Goal: Information Seeking & Learning: Check status

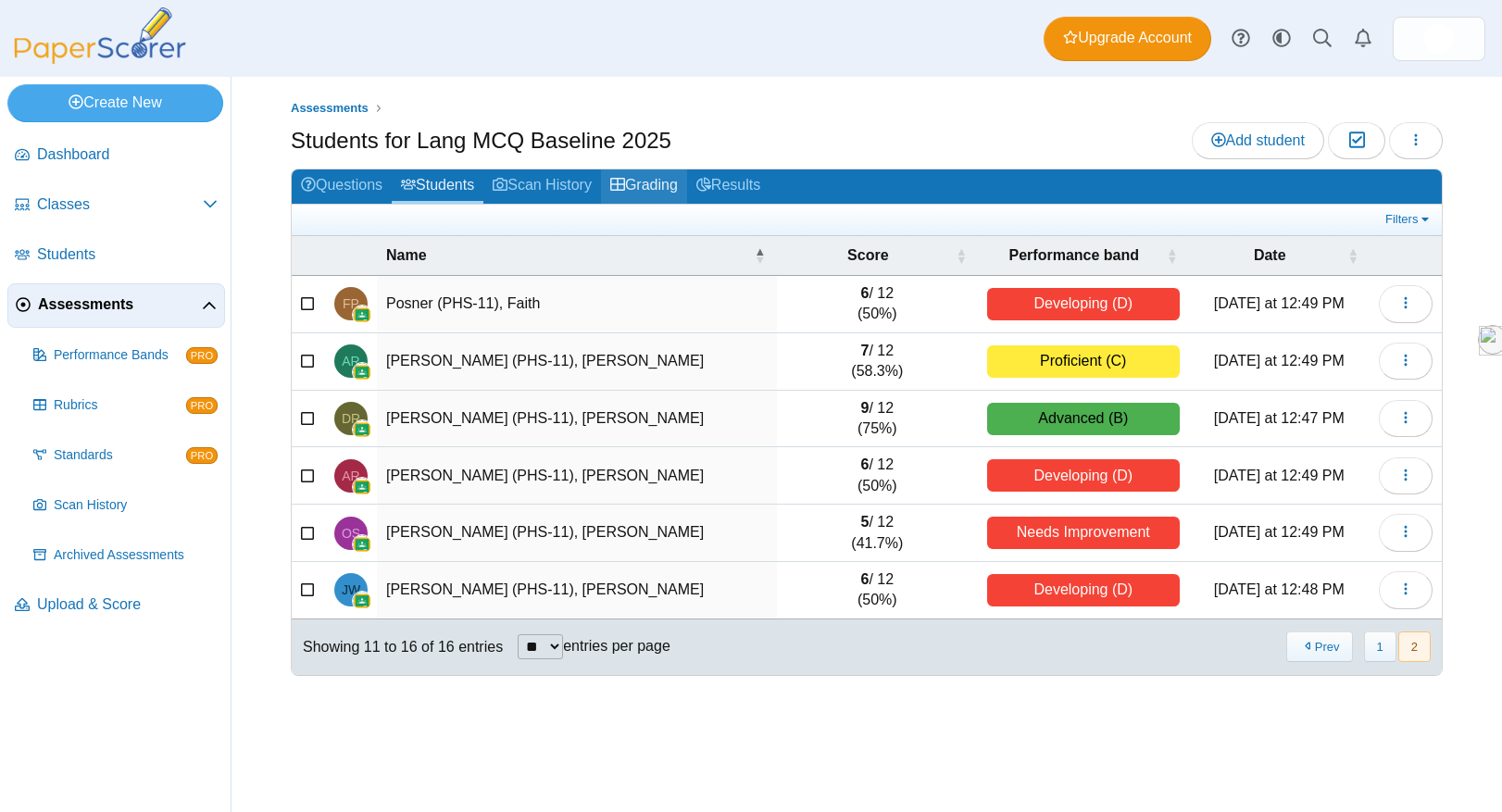
click at [664, 175] on link "Grading" at bounding box center [644, 186] width 87 height 34
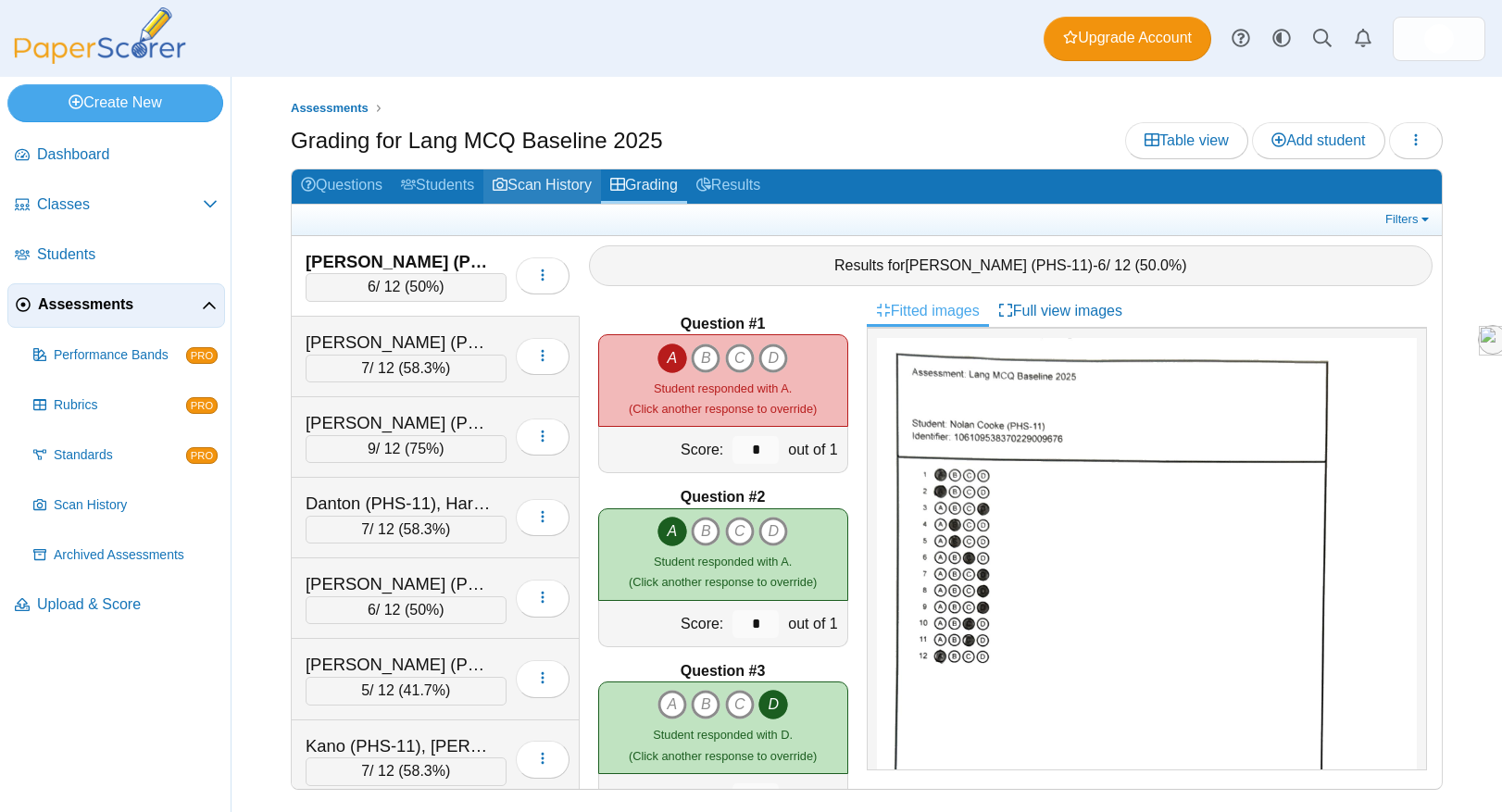
click at [570, 180] on link "Scan History" at bounding box center [542, 186] width 117 height 34
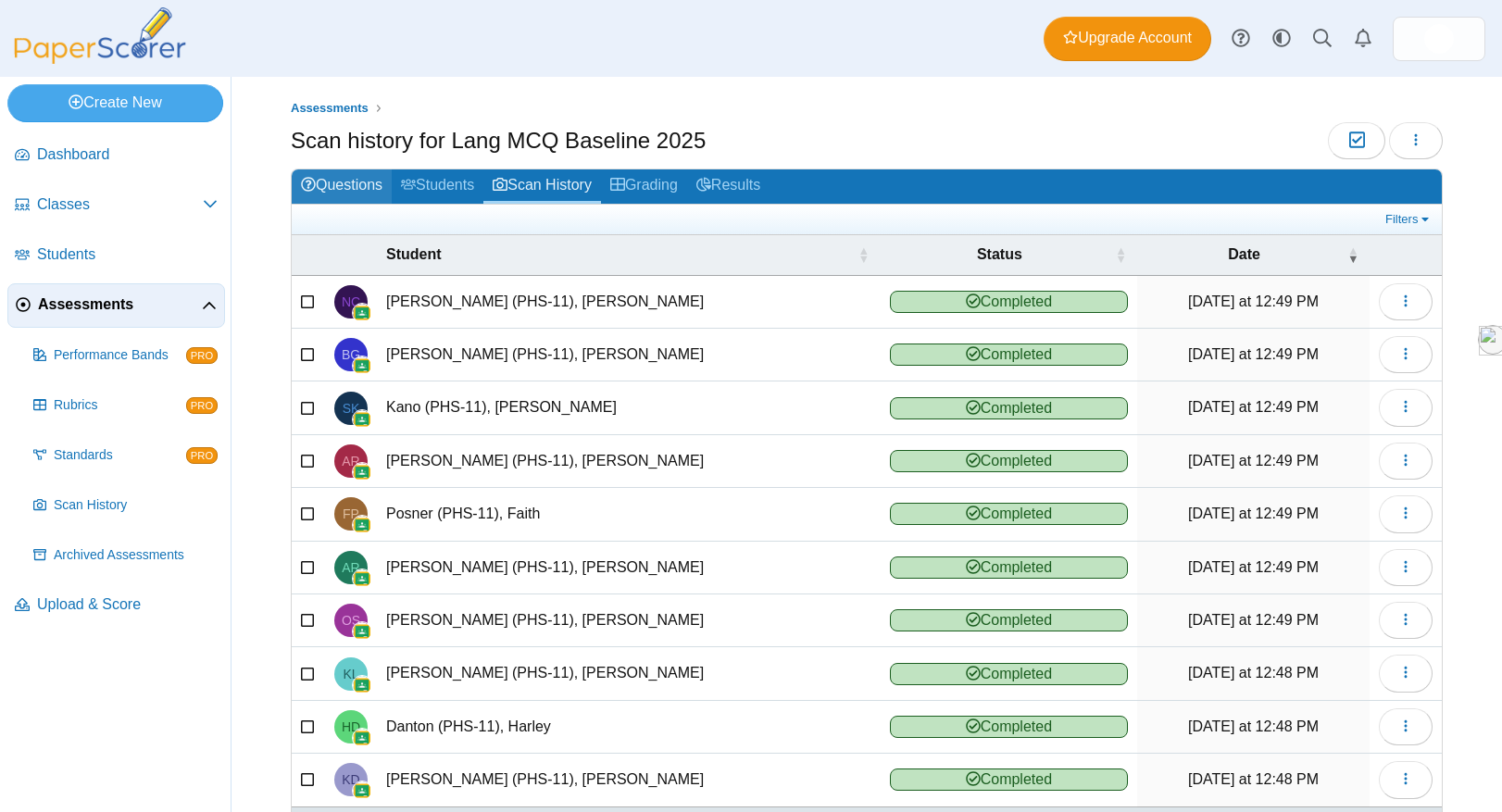
click at [343, 182] on link "Questions" at bounding box center [341, 186] width 100 height 34
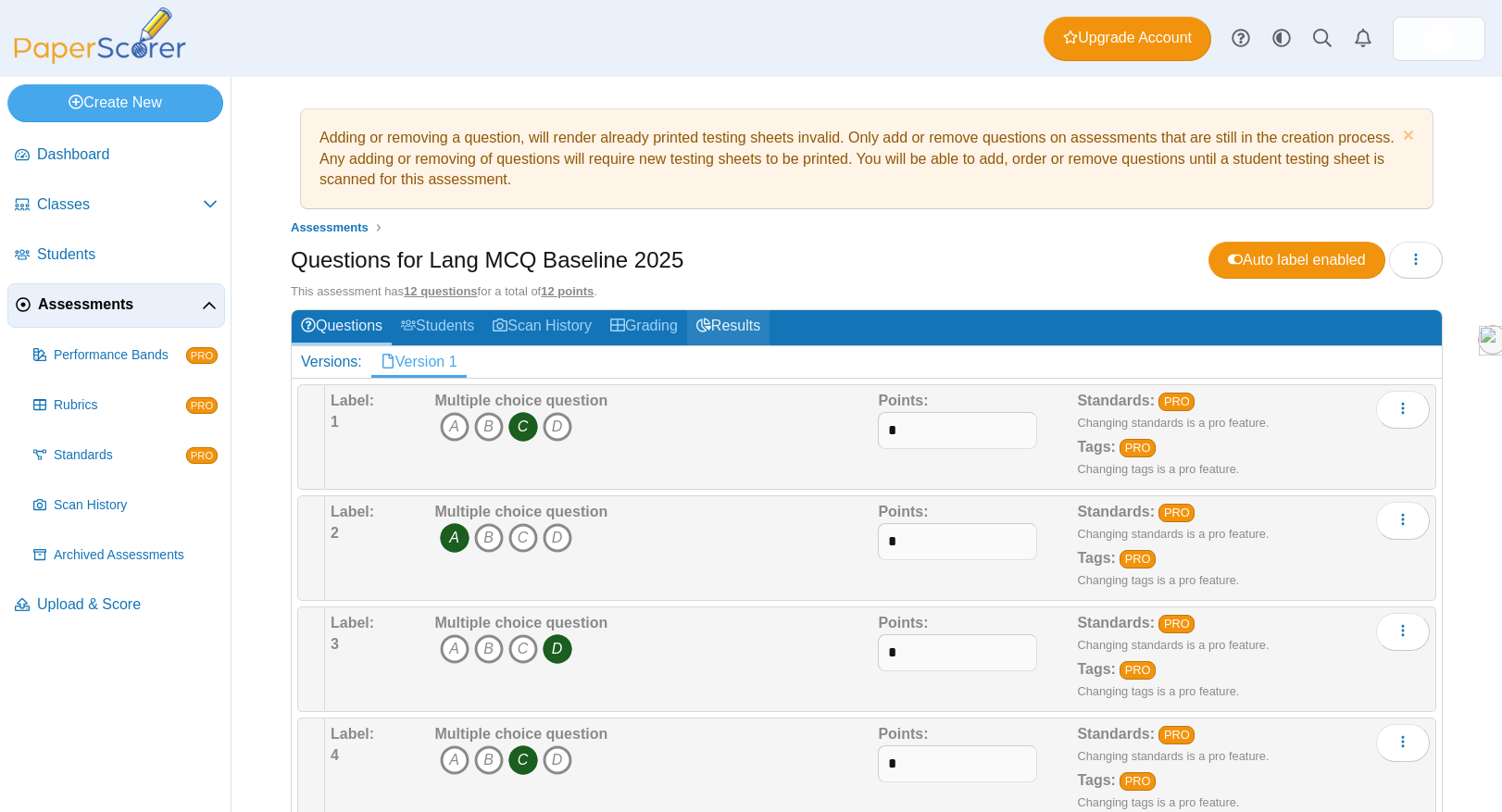
click at [758, 336] on link "Results" at bounding box center [728, 326] width 83 height 34
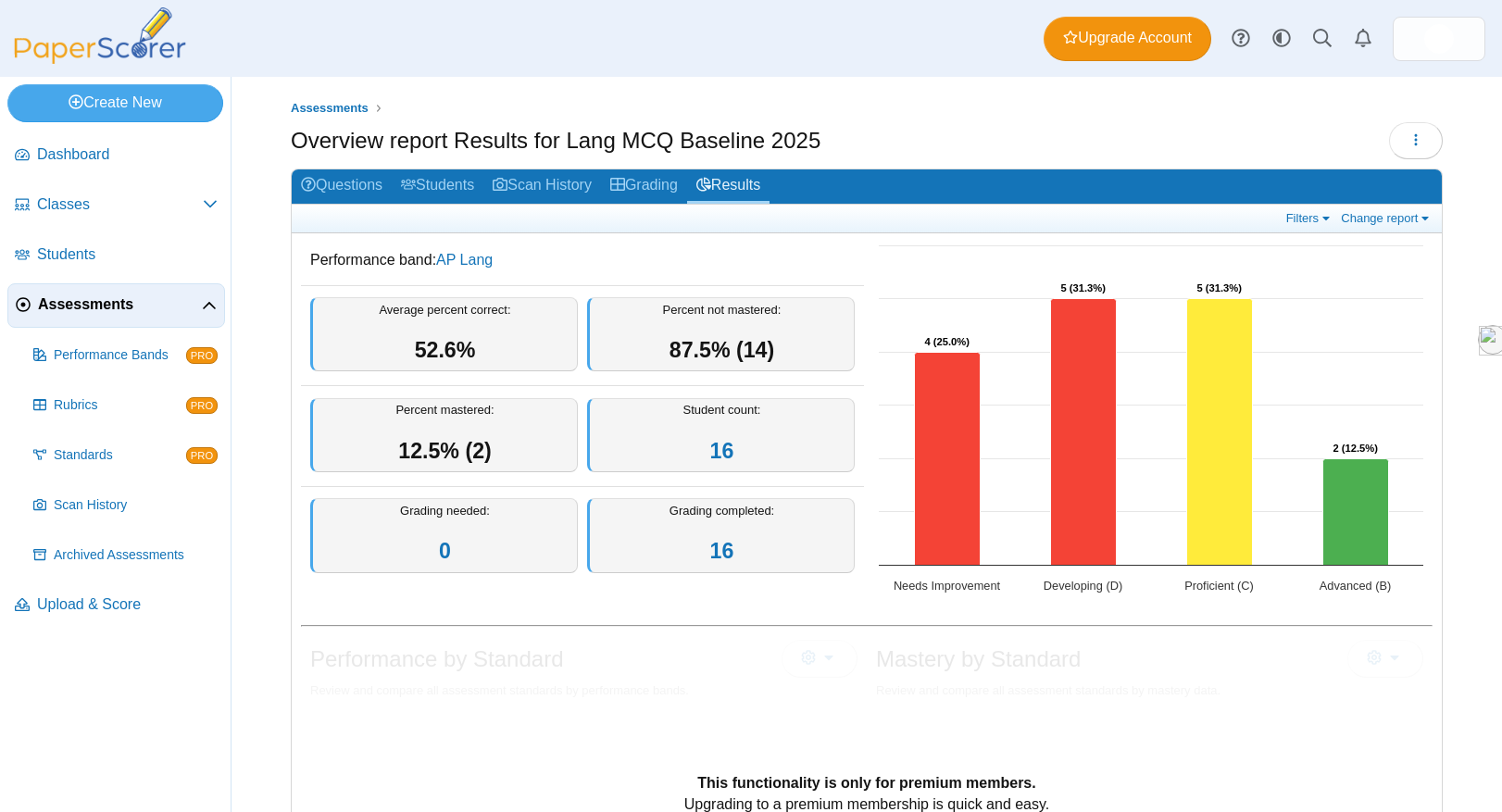
click at [119, 304] on span "Assessments" at bounding box center [120, 304] width 164 height 20
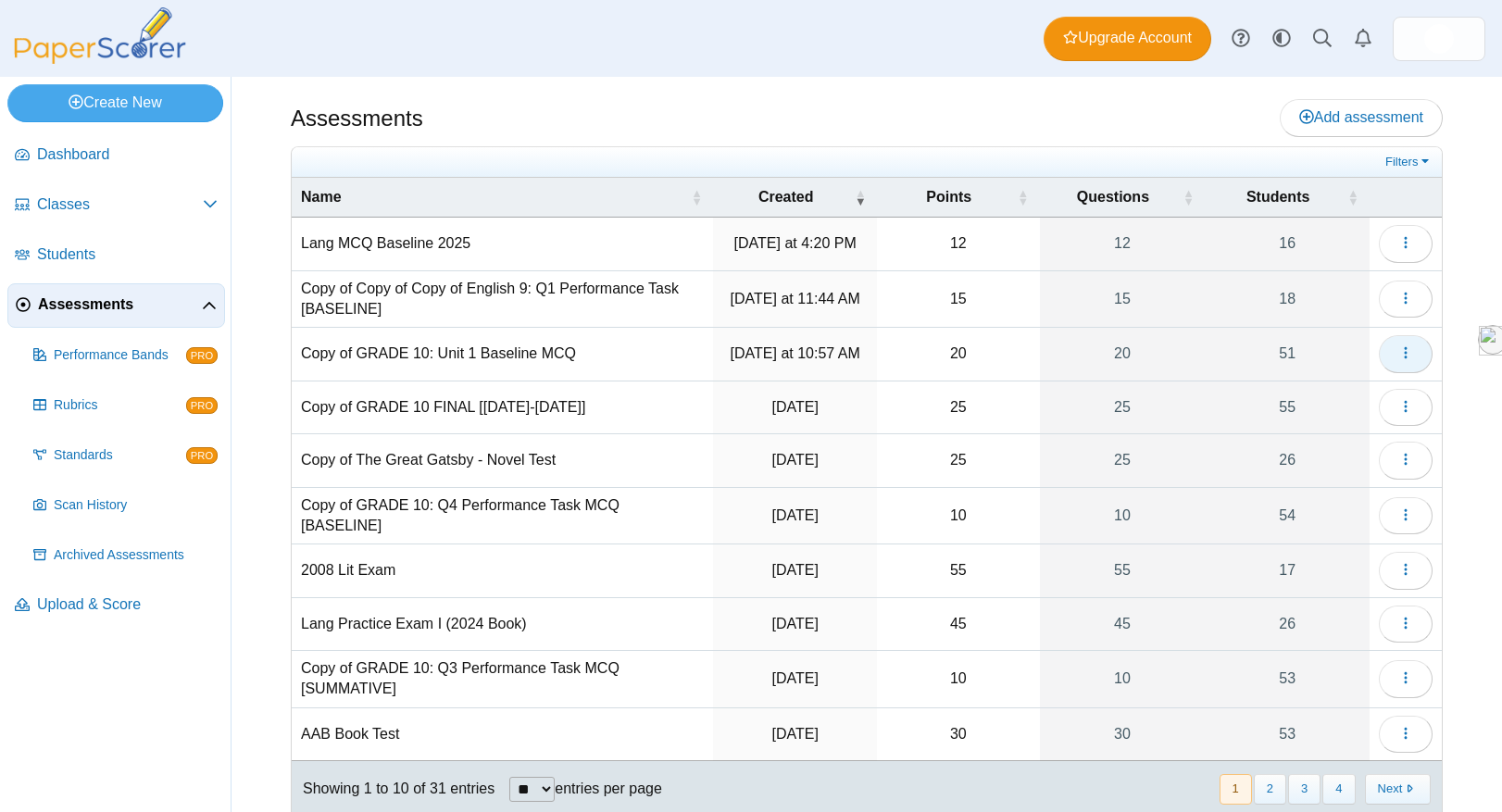
click at [1414, 359] on button "button" at bounding box center [1406, 353] width 54 height 37
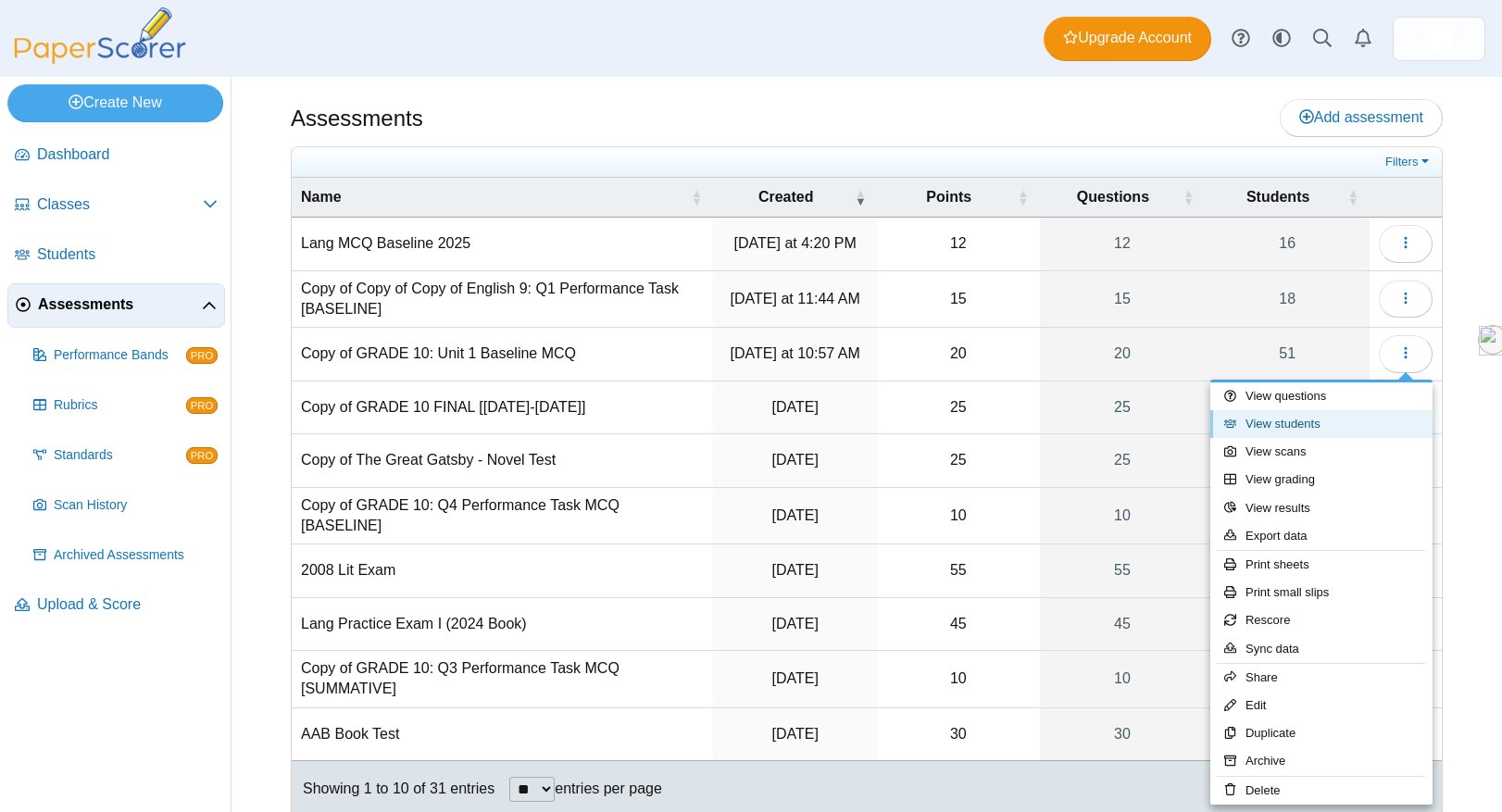
click at [1313, 431] on link "View students" at bounding box center [1321, 424] width 222 height 28
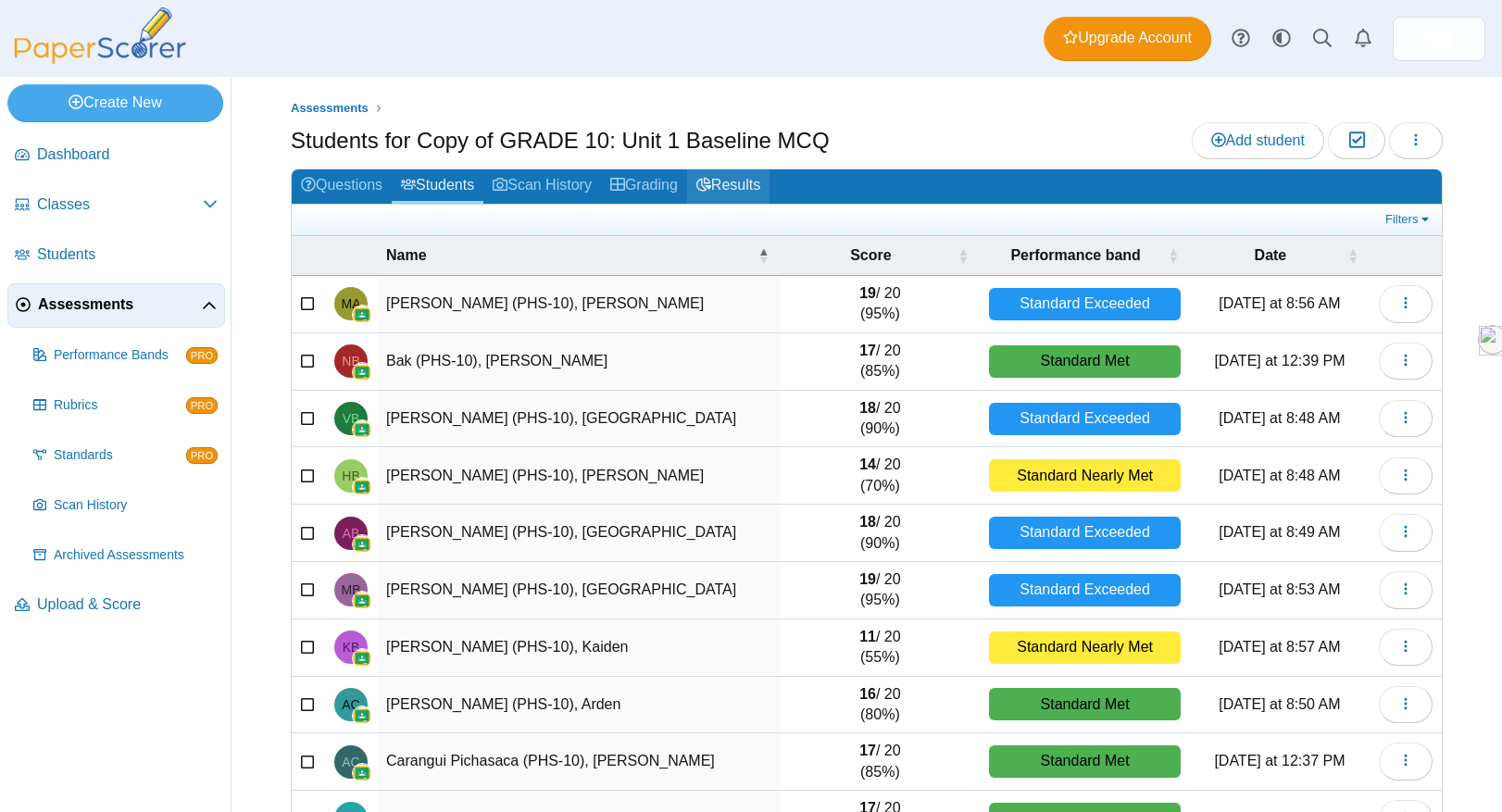
click at [770, 180] on link "Results" at bounding box center [728, 186] width 83 height 34
